Goal: Information Seeking & Learning: Learn about a topic

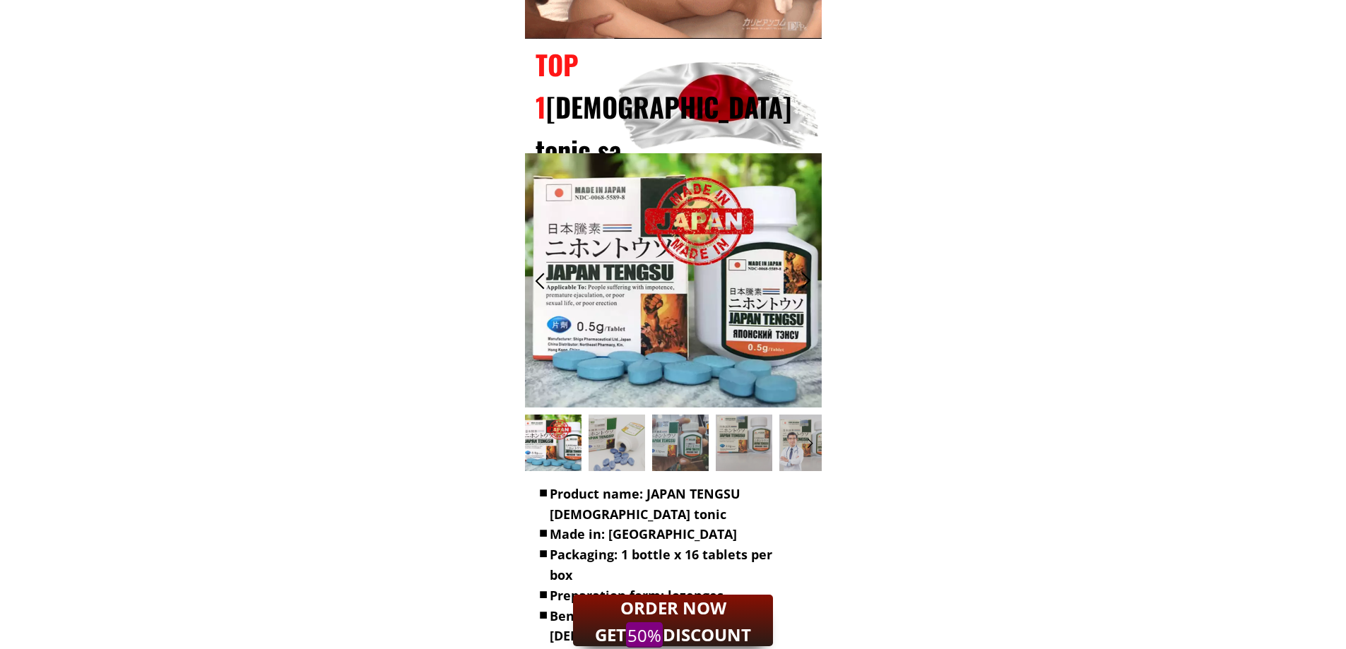
scroll to position [13947, 0]
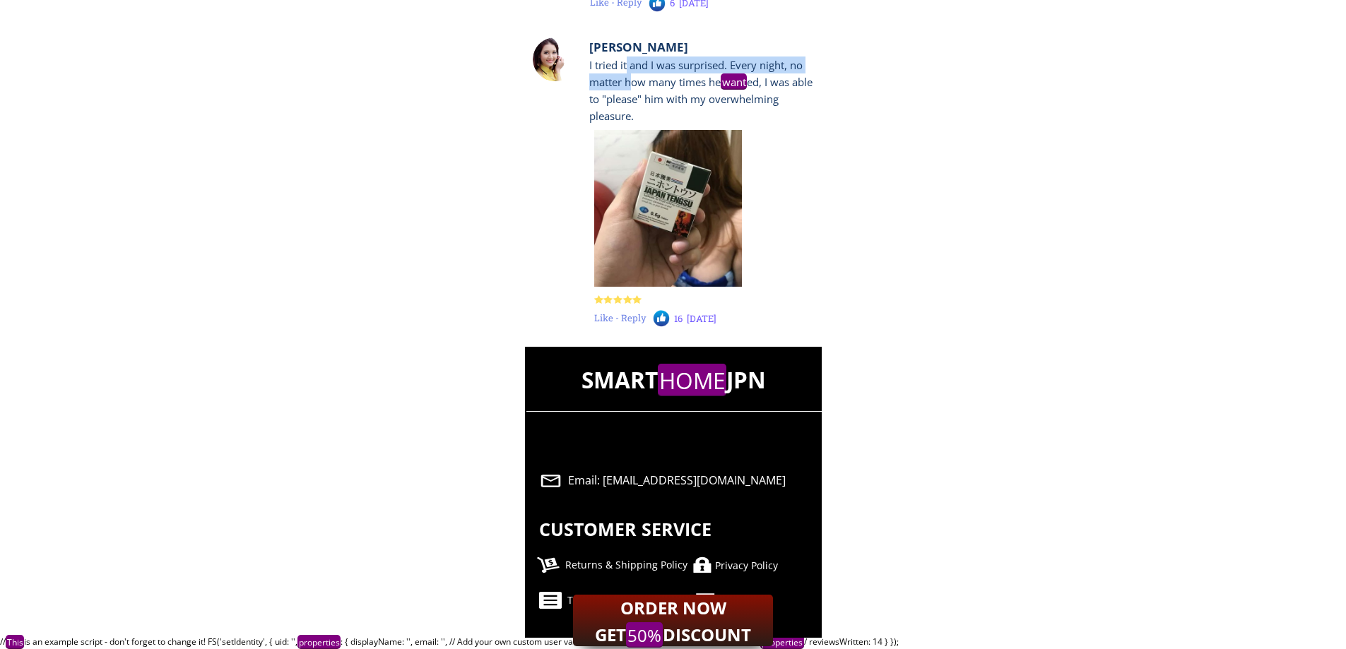
drag, startPoint x: 630, startPoint y: 78, endPoint x: 698, endPoint y: 90, distance: 68.9
click at [698, 90] on div "I tried it and I was surprised. Every night, no matter how many times he want e…" at bounding box center [703, 91] width 228 height 68
click at [740, 90] on div "I tried it and I was surprised. Every night, no matter how many times he want e…" at bounding box center [703, 91] width 228 height 68
click at [672, 568] on div "Returns & Shipping Policy" at bounding box center [640, 566] width 151 height 16
click at [719, 563] on div "Privacy Policy" at bounding box center [790, 566] width 151 height 16
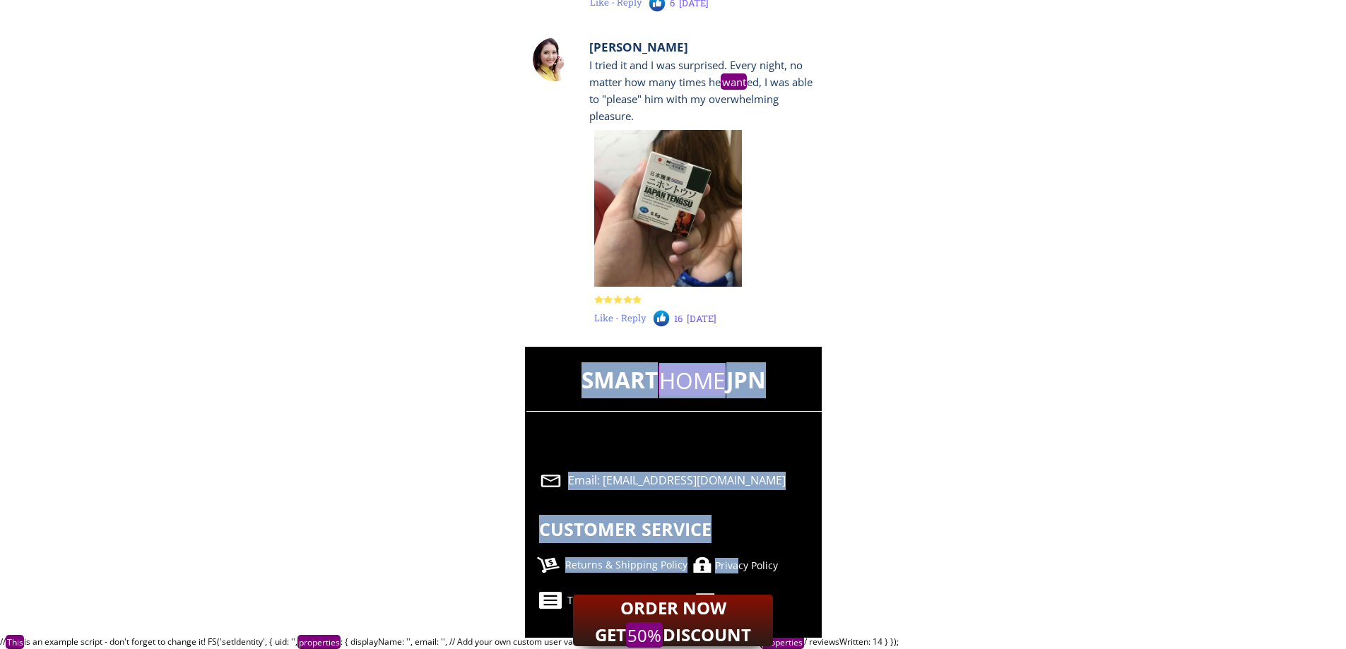
drag, startPoint x: 739, startPoint y: 565, endPoint x: 813, endPoint y: 576, distance: 75.0
click at [813, 576] on div "SMART HOME JPN Email: [EMAIL_ADDRESS][DOMAIN_NAME] CUSTOMER SERVICE Returns & S…" at bounding box center [673, 492] width 297 height 291
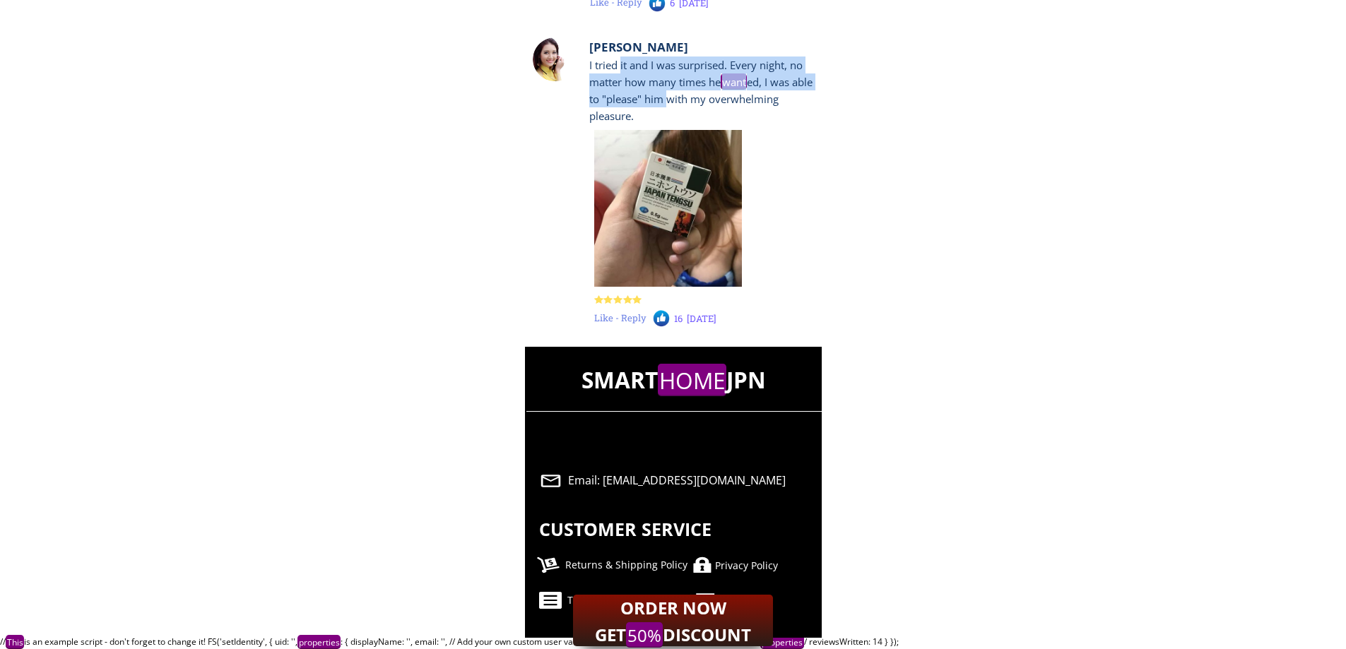
drag, startPoint x: 622, startPoint y: 67, endPoint x: 693, endPoint y: 102, distance: 79.6
click at [693, 102] on div "I tried it and I was surprised. Every night, no matter how many times he want e…" at bounding box center [703, 91] width 228 height 68
